Goal: Task Accomplishment & Management: Manage account settings

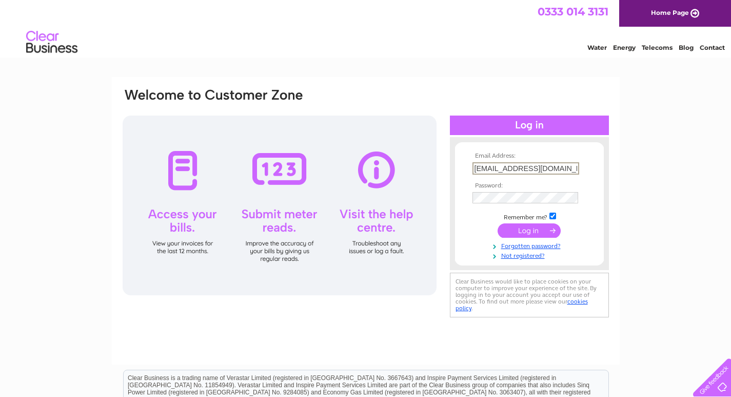
type input "[EMAIL_ADDRESS][DOMAIN_NAME]"
click at [646, 185] on div "Email Address: [EMAIL_ADDRESS][DOMAIN_NAME] Password: Forgotten password?" at bounding box center [365, 308] width 731 height 463
click at [498, 223] on input "submit" at bounding box center [529, 230] width 63 height 14
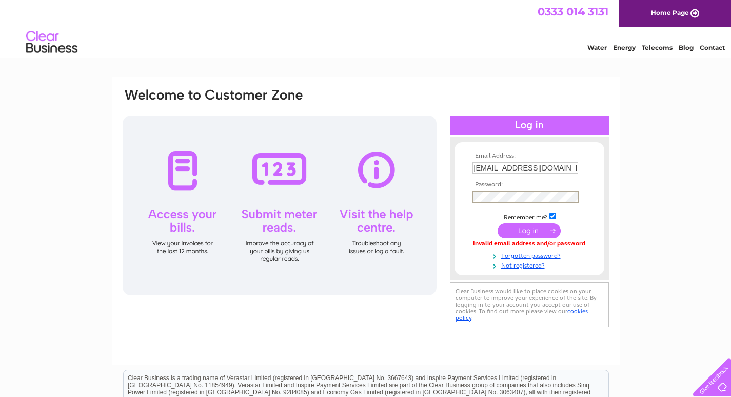
click at [635, 242] on div "Email Address: [EMAIL_ADDRESS][DOMAIN_NAME] Password: Forgotten password?" at bounding box center [365, 308] width 731 height 463
click at [552, 231] on input "submit" at bounding box center [529, 229] width 63 height 14
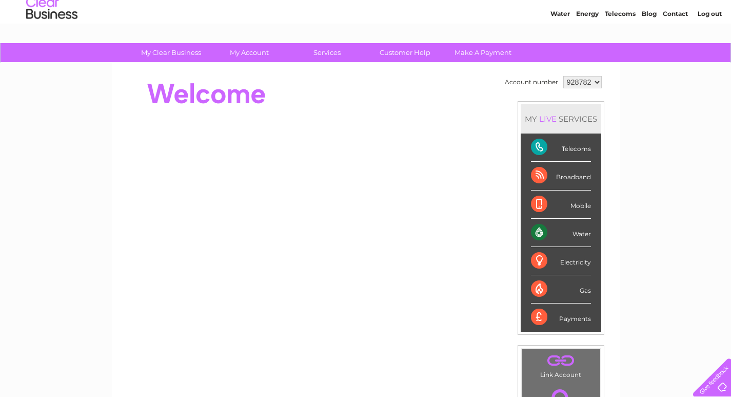
scroll to position [51, 0]
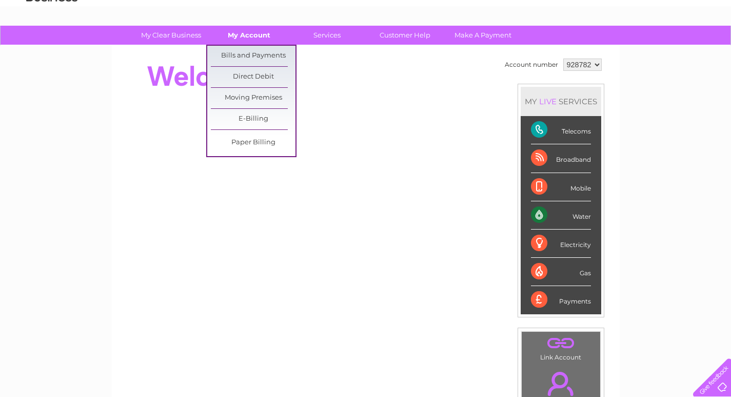
click at [254, 37] on link "My Account" at bounding box center [249, 35] width 85 height 19
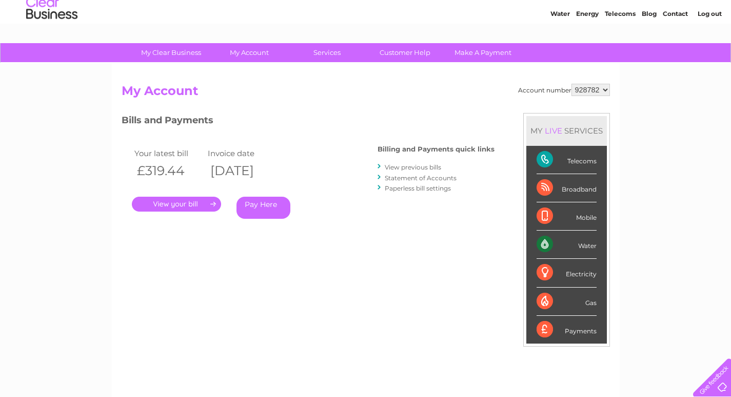
scroll to position [51, 0]
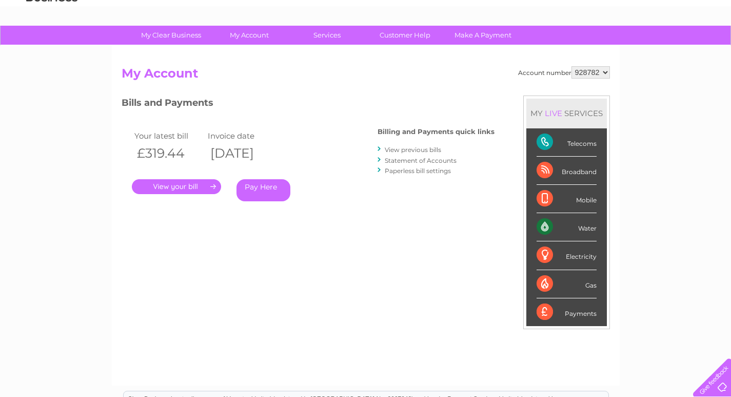
click at [427, 151] on link "View previous bills" at bounding box center [413, 150] width 56 height 8
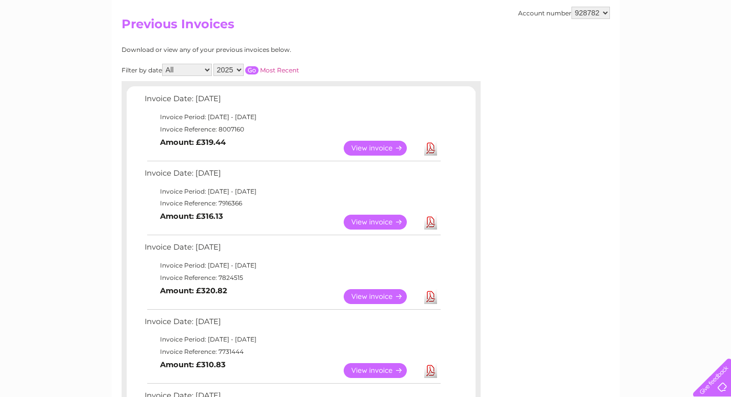
scroll to position [103, 0]
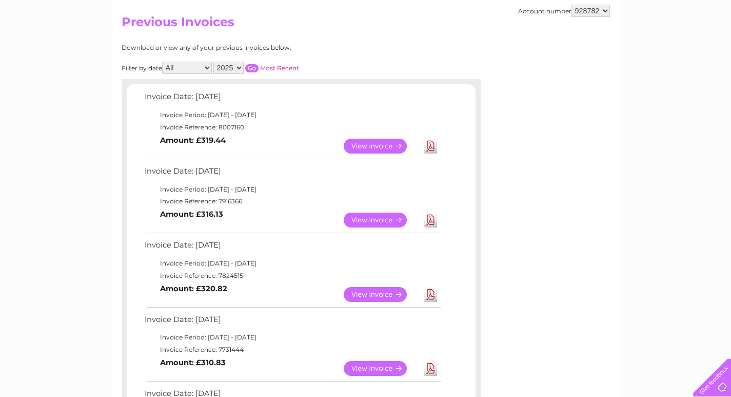
click at [376, 218] on link "View" at bounding box center [381, 219] width 75 height 15
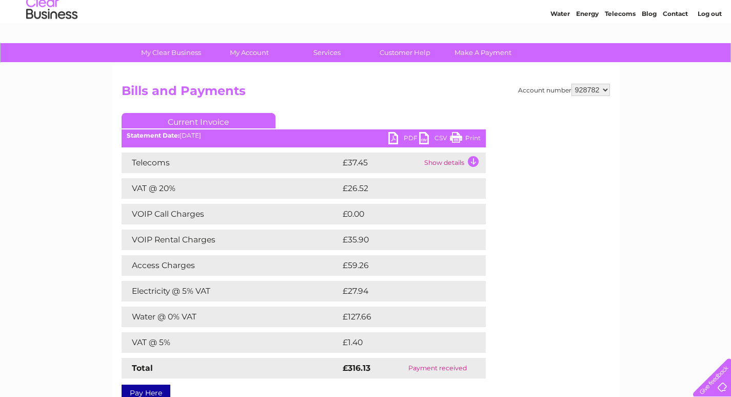
scroll to position [103, 0]
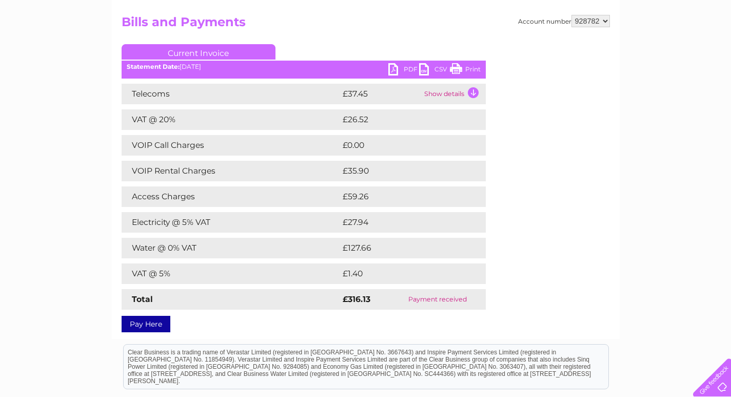
click at [471, 67] on link "Print" at bounding box center [465, 70] width 31 height 15
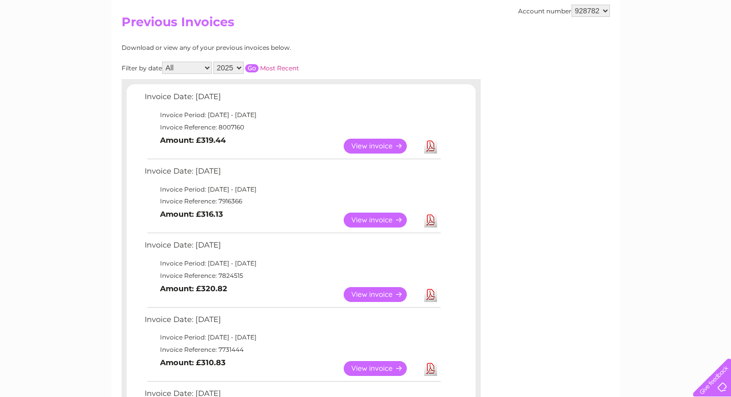
click at [383, 147] on link "View" at bounding box center [381, 146] width 75 height 15
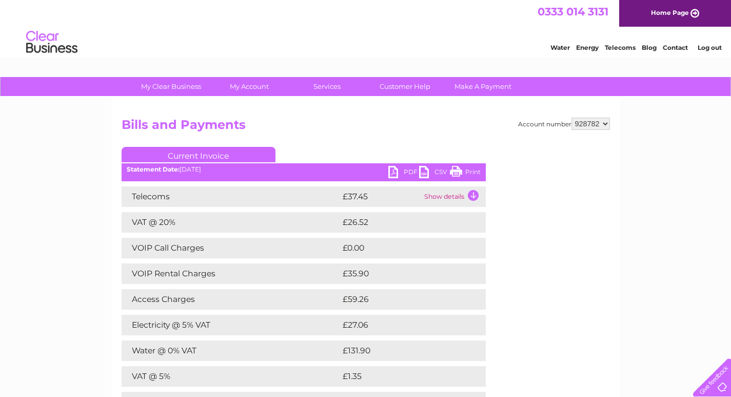
click at [461, 170] on link "Print" at bounding box center [465, 173] width 31 height 15
